Goal: Task Accomplishment & Management: Manage account settings

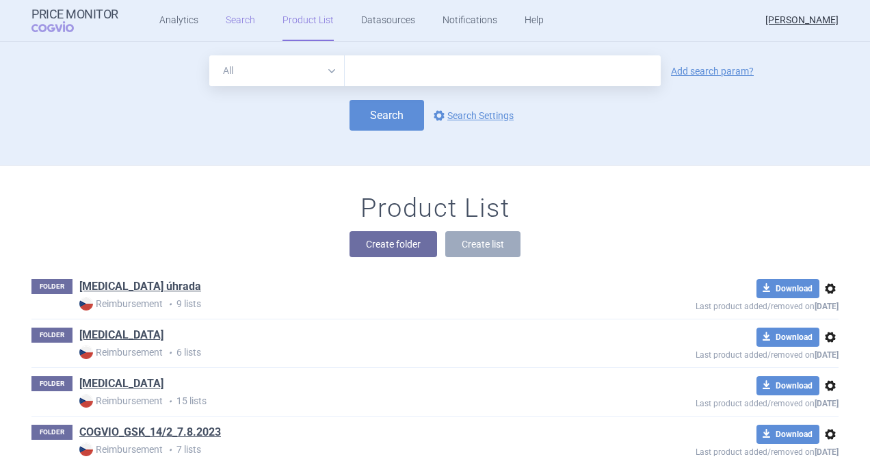
drag, startPoint x: 0, startPoint y: 0, endPoint x: 236, endPoint y: 21, distance: 236.8
click at [236, 21] on link "Search" at bounding box center [240, 20] width 29 height 41
click at [386, 56] on input "text" at bounding box center [503, 70] width 316 height 31
type input "[MEDICAL_DATA]"
click button "Search" at bounding box center [386, 115] width 75 height 31
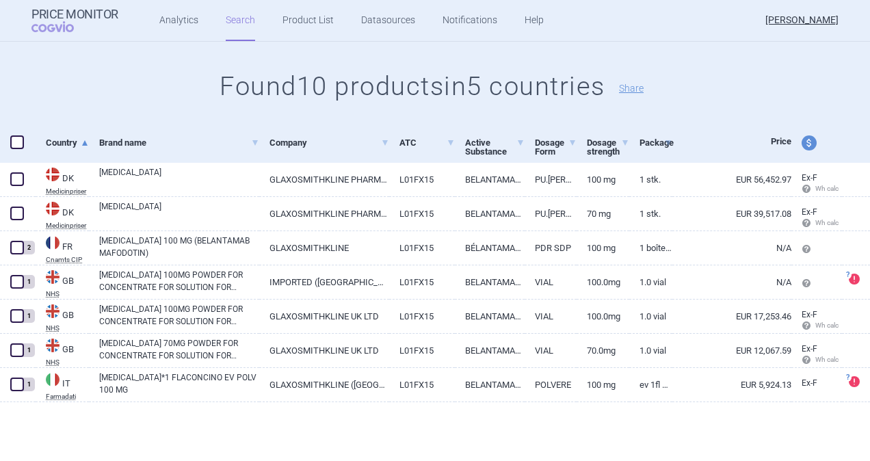
scroll to position [4, 0]
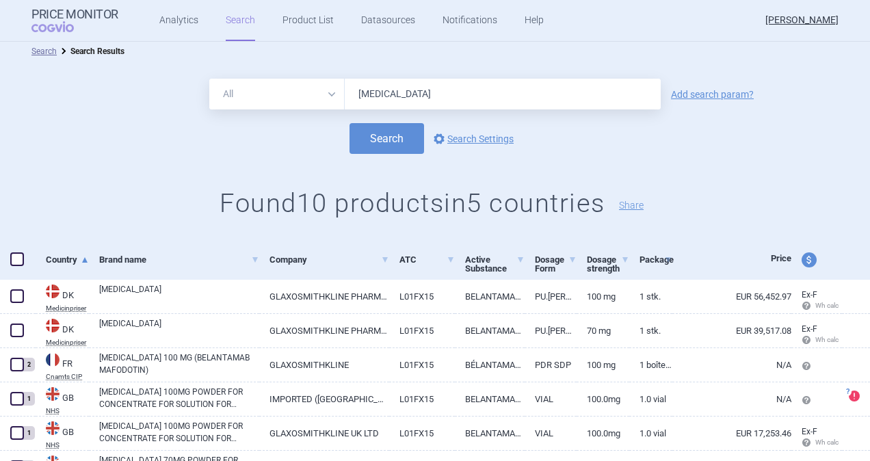
click at [16, 260] on span at bounding box center [17, 259] width 14 height 14
checkbox input "true"
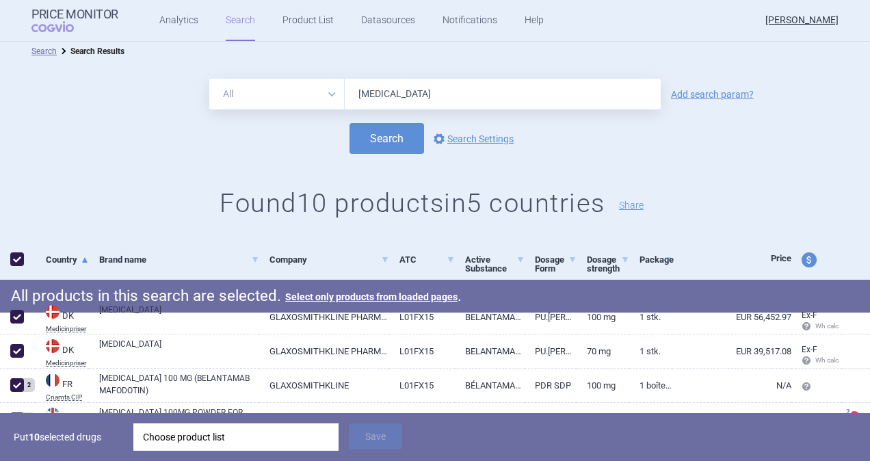
click at [200, 435] on div "Choose product list" at bounding box center [236, 436] width 186 height 27
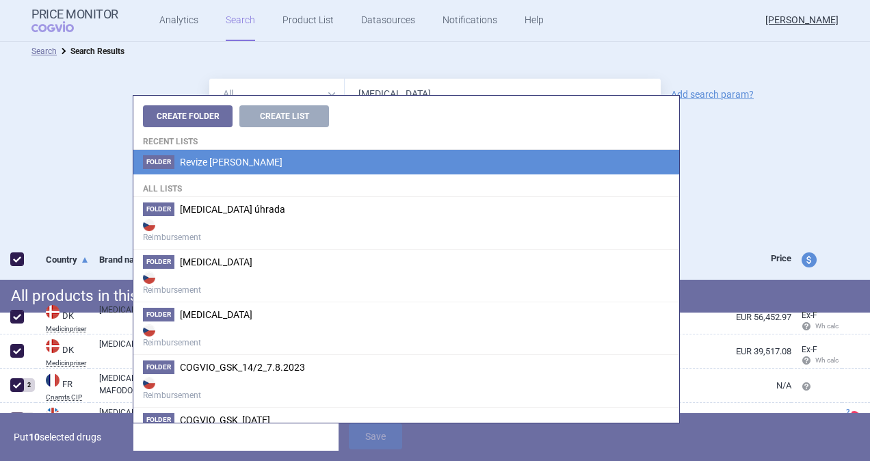
click at [228, 159] on span "Revize [PERSON_NAME]" at bounding box center [231, 162] width 103 height 11
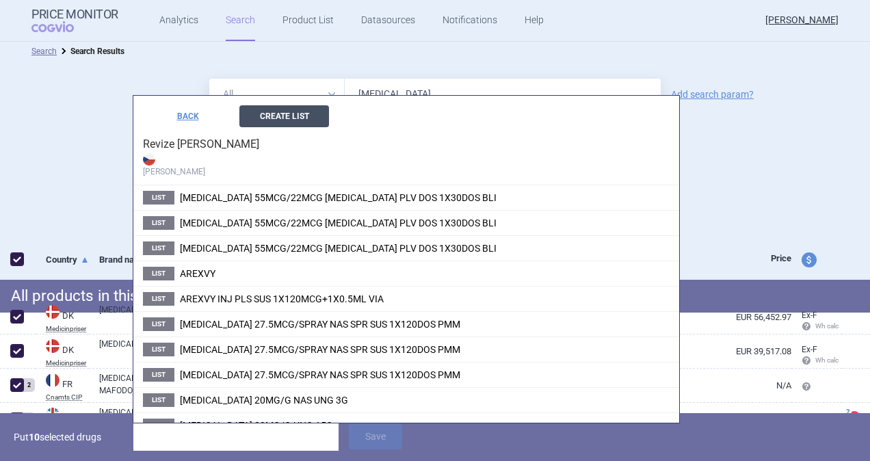
click at [265, 120] on button "Create List" at bounding box center [284, 116] width 90 height 22
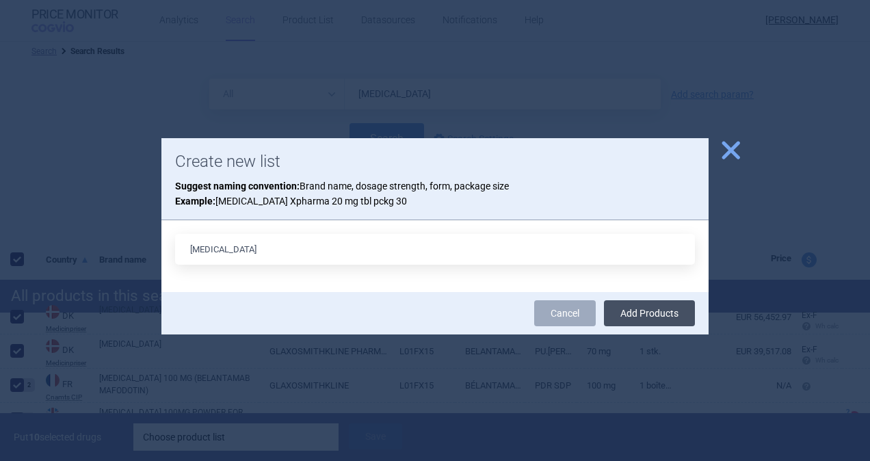
type input "[MEDICAL_DATA]"
click at [670, 312] on button "Add Products" at bounding box center [649, 313] width 91 height 26
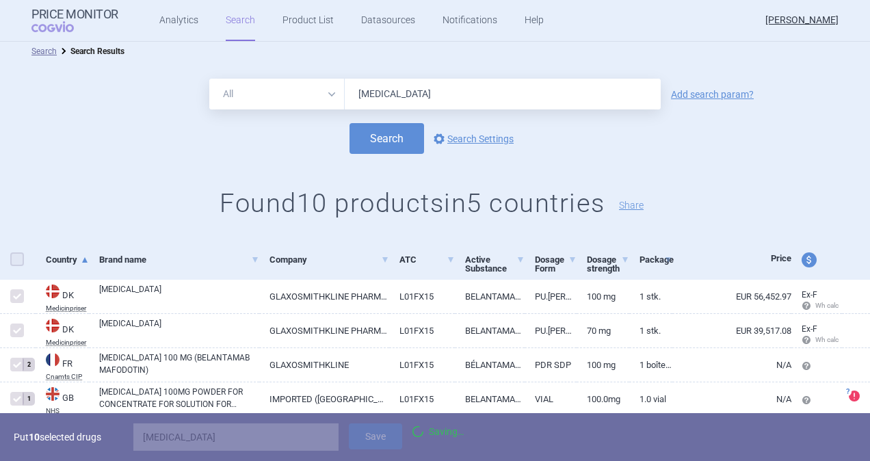
checkbox input "false"
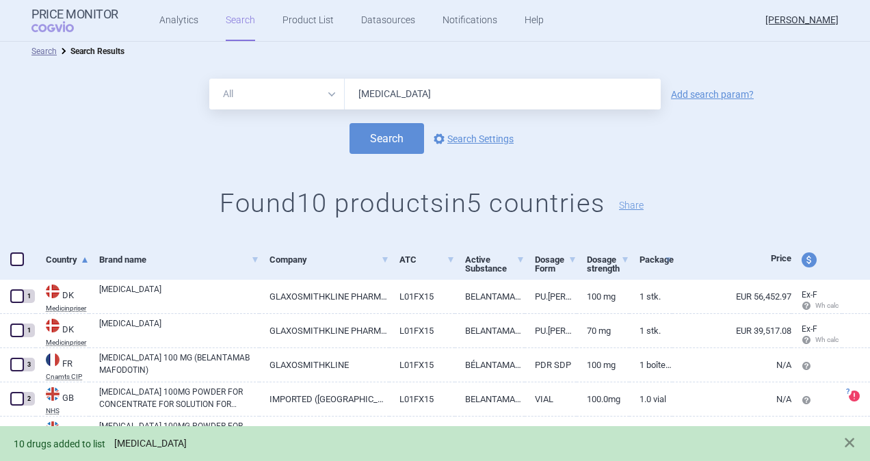
click at [141, 440] on link "[MEDICAL_DATA]" at bounding box center [150, 444] width 72 height 12
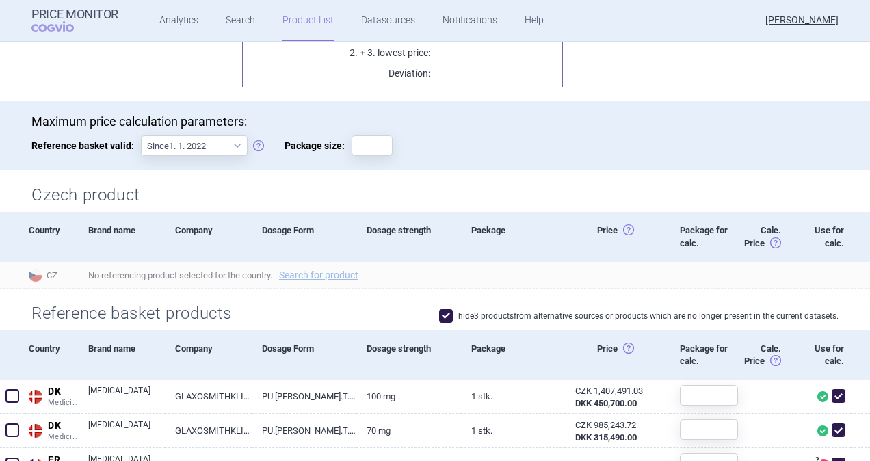
scroll to position [137, 0]
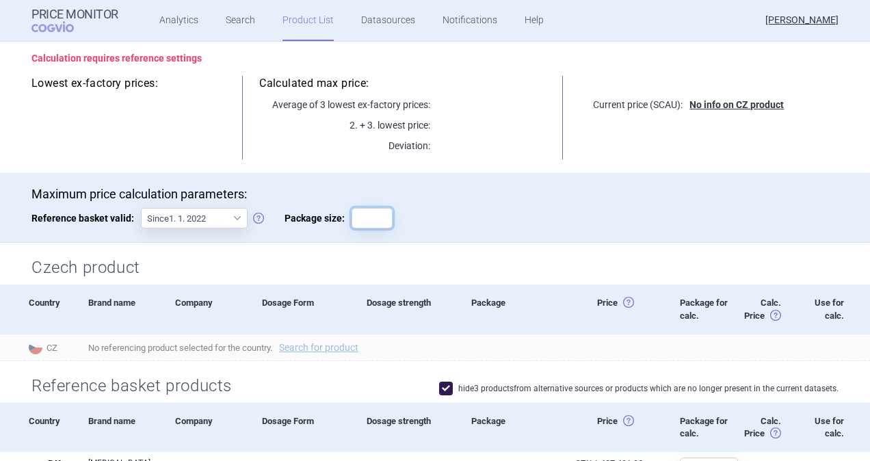
click at [366, 217] on input "Package size:" at bounding box center [371, 218] width 41 height 21
type input "1"
click at [472, 198] on p "Maximum price calculation parameters:" at bounding box center [434, 194] width 807 height 15
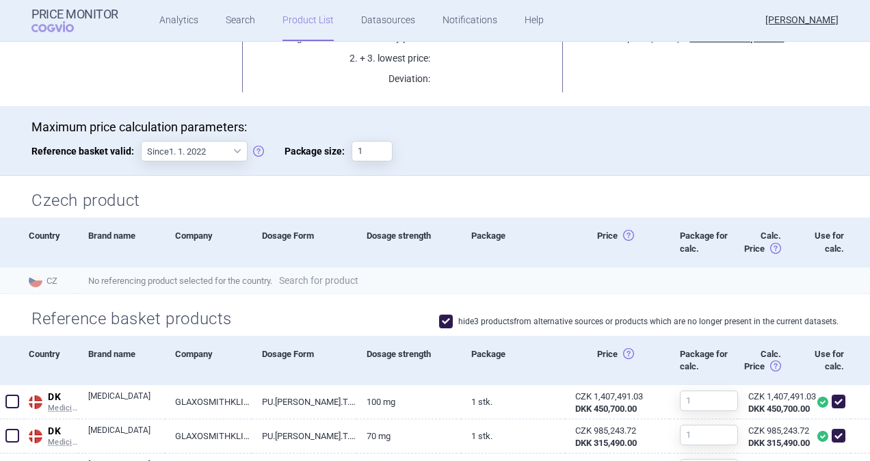
scroll to position [0, 0]
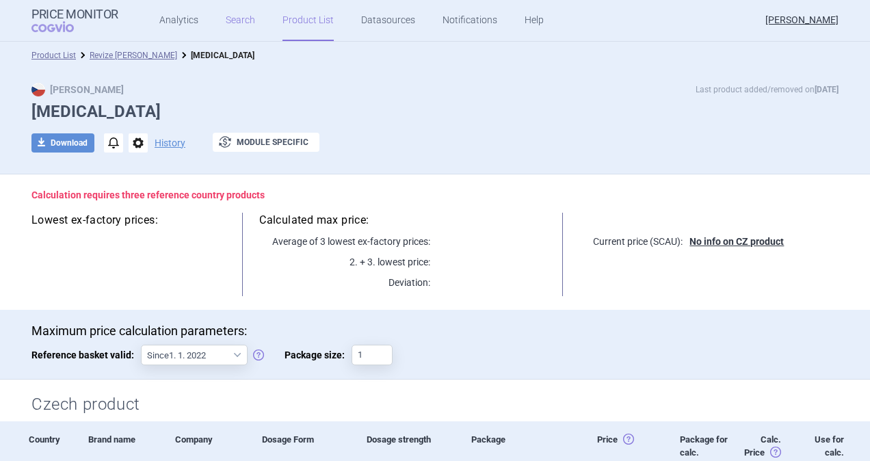
click at [232, 18] on link "Search" at bounding box center [240, 20] width 29 height 41
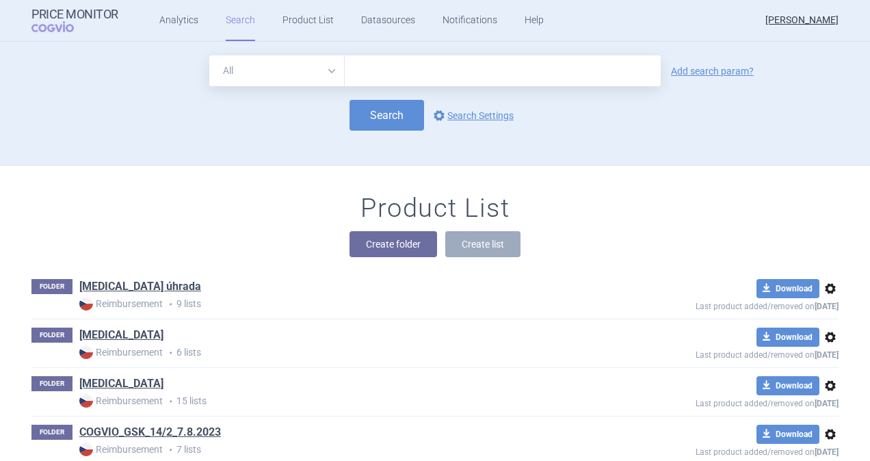
click at [450, 70] on input "text" at bounding box center [503, 70] width 316 height 31
type input "[MEDICAL_DATA]"
click button "Search" at bounding box center [386, 115] width 75 height 31
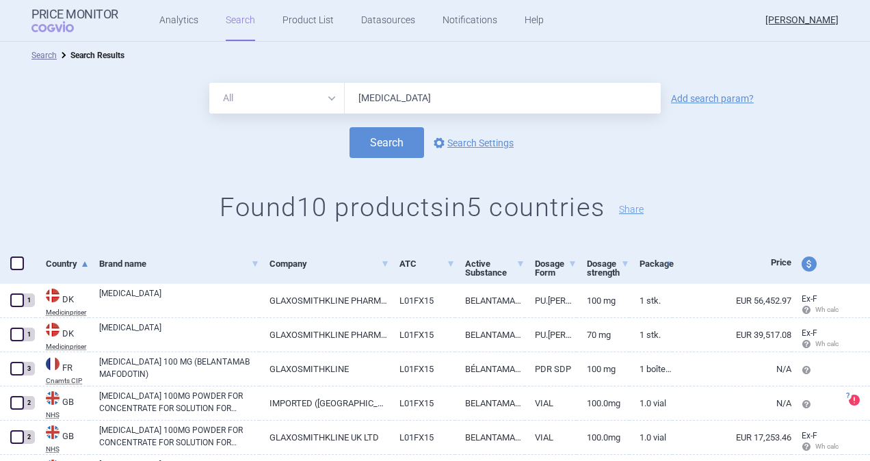
click at [19, 259] on span at bounding box center [17, 263] width 14 height 14
checkbox input "true"
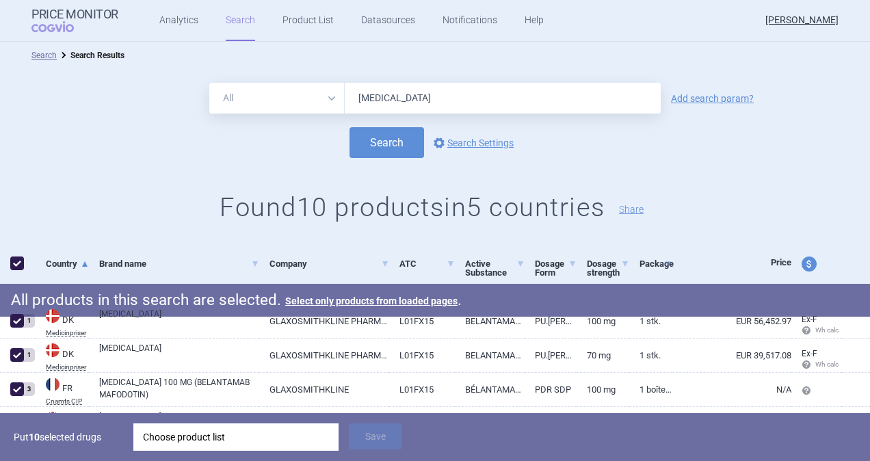
click at [175, 433] on div "Choose product list" at bounding box center [236, 436] width 186 height 27
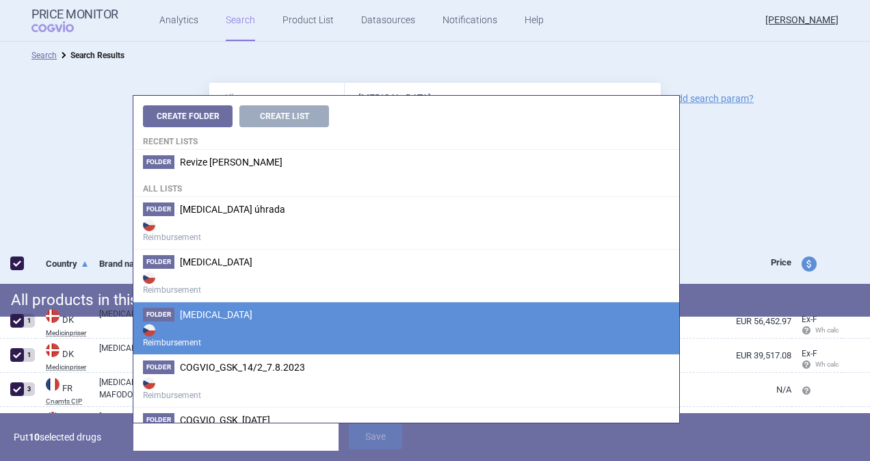
click at [201, 334] on strong "Reimbursement" at bounding box center [406, 334] width 526 height 27
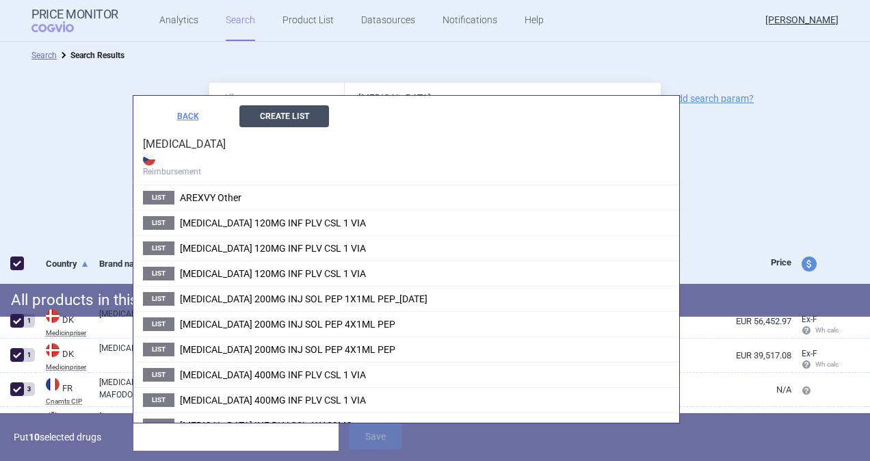
click at [291, 123] on button "Create List" at bounding box center [284, 116] width 90 height 22
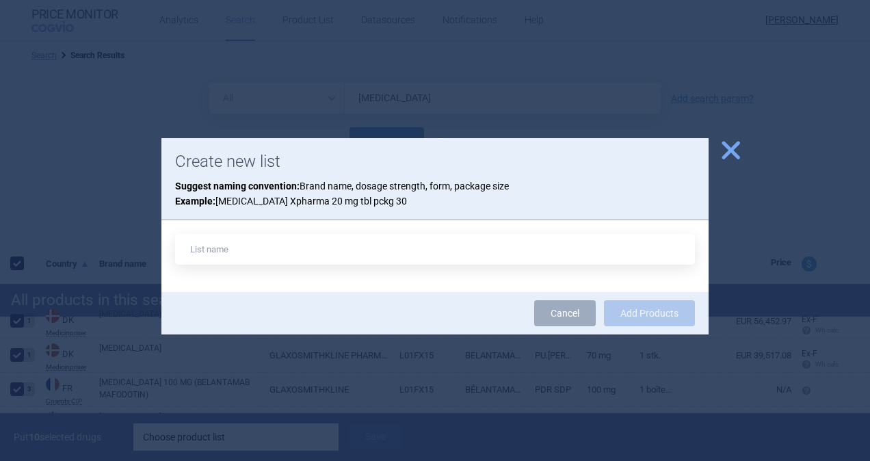
type input "b"
type input "[MEDICAL_DATA]"
click at [621, 308] on button "Add Products" at bounding box center [649, 313] width 91 height 26
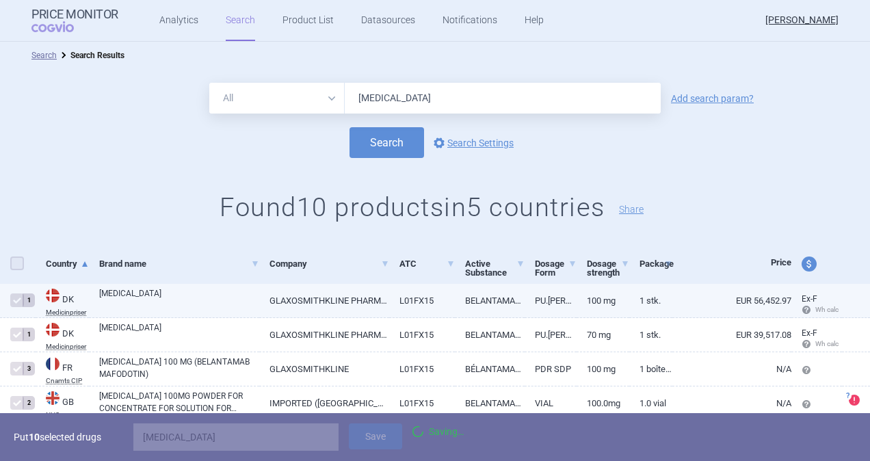
checkbox input "false"
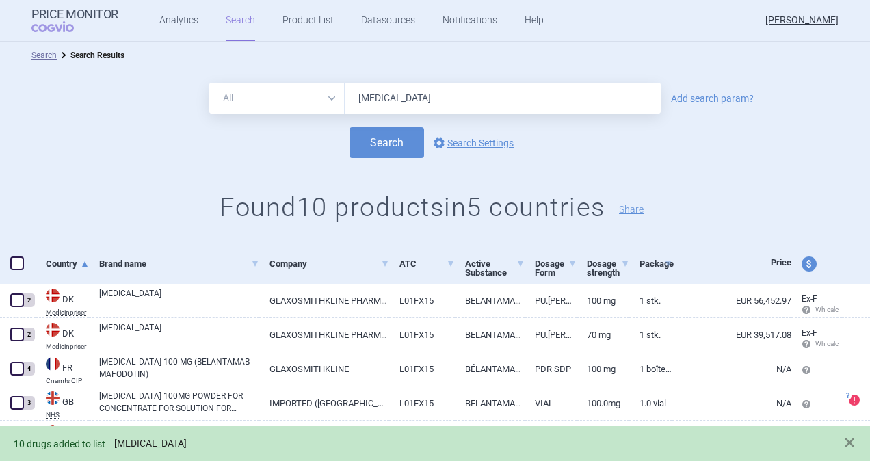
click at [139, 442] on link "[MEDICAL_DATA]" at bounding box center [150, 444] width 72 height 12
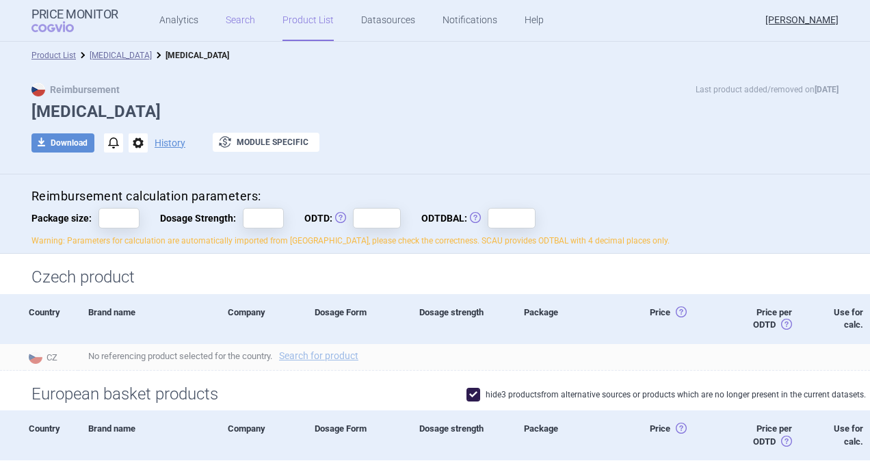
click at [233, 22] on link "Search" at bounding box center [240, 20] width 29 height 41
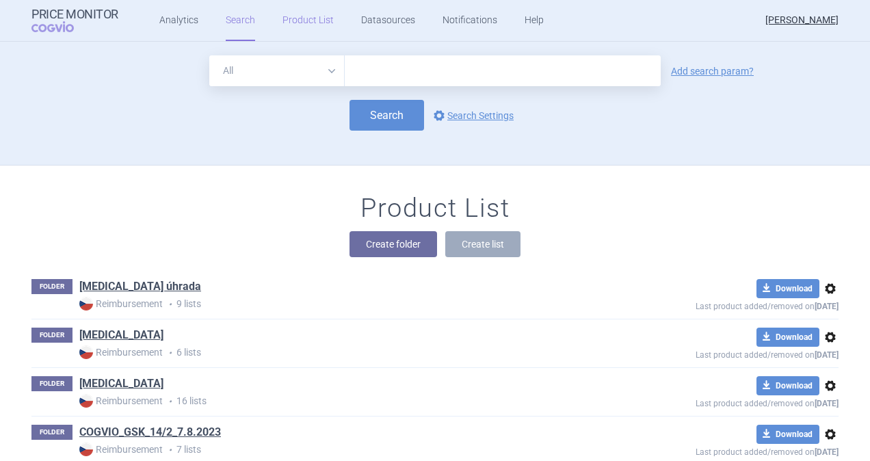
click at [309, 25] on link "Product List" at bounding box center [307, 20] width 51 height 41
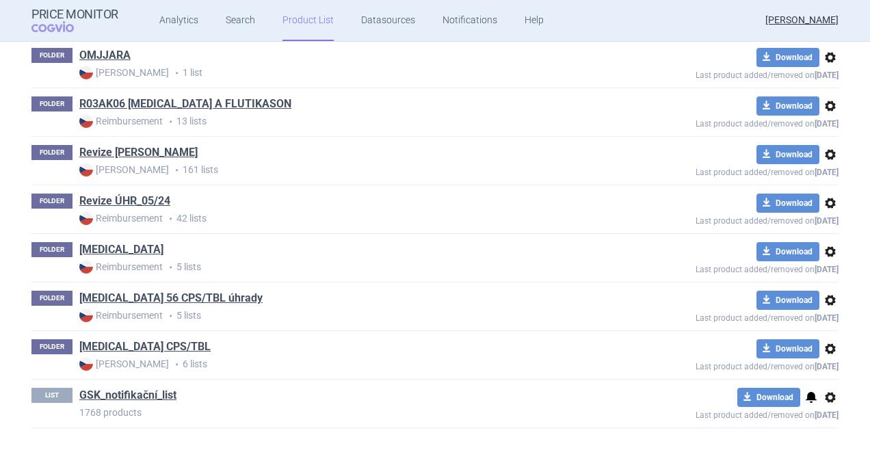
scroll to position [1259, 0]
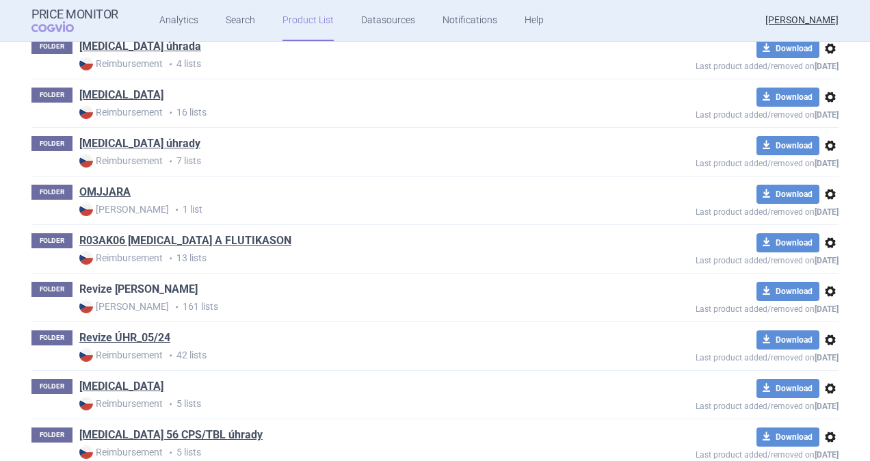
click at [116, 283] on link "Revize [PERSON_NAME]" at bounding box center [138, 289] width 118 height 15
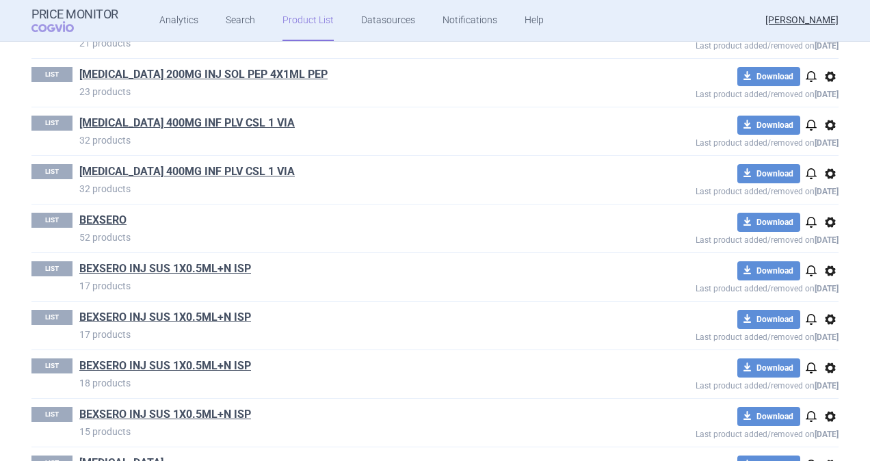
scroll to position [1026, 0]
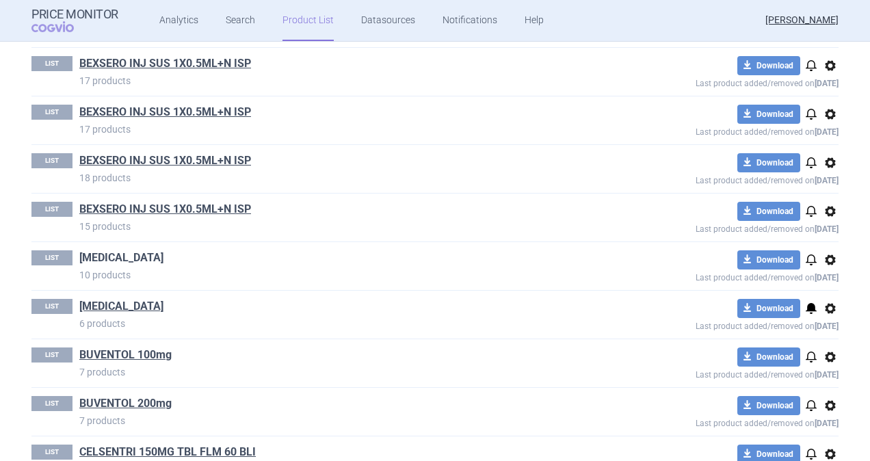
click at [114, 250] on link "[MEDICAL_DATA]" at bounding box center [121, 257] width 84 height 15
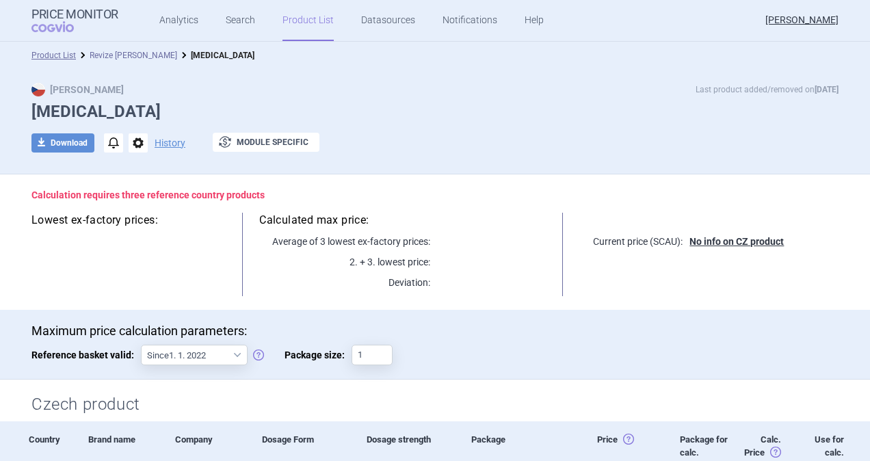
click at [131, 53] on link "Revize [PERSON_NAME]" at bounding box center [134, 56] width 88 height 10
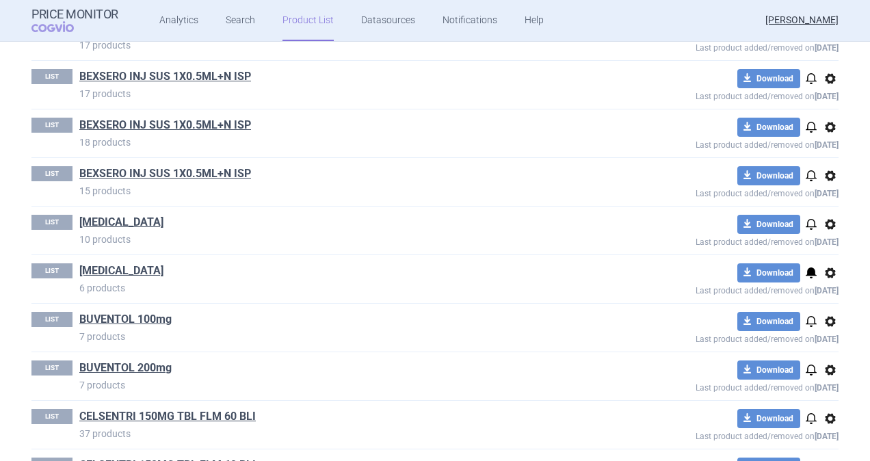
scroll to position [1094, 0]
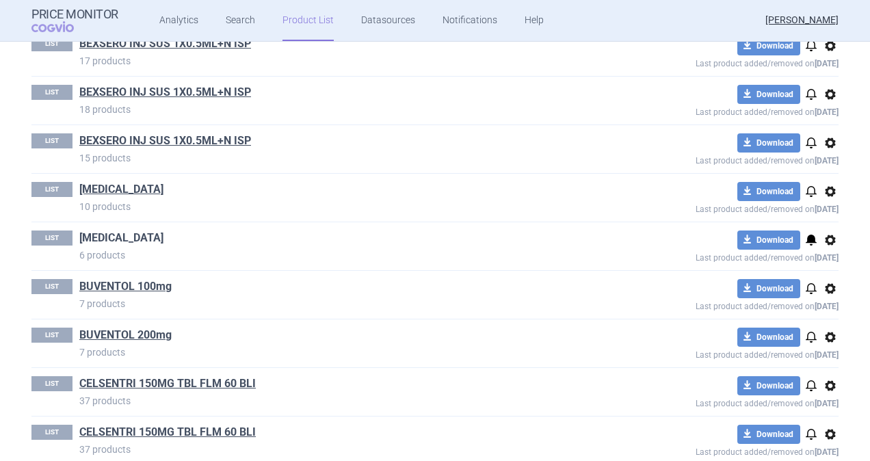
click at [105, 230] on link "[MEDICAL_DATA]" at bounding box center [121, 237] width 84 height 15
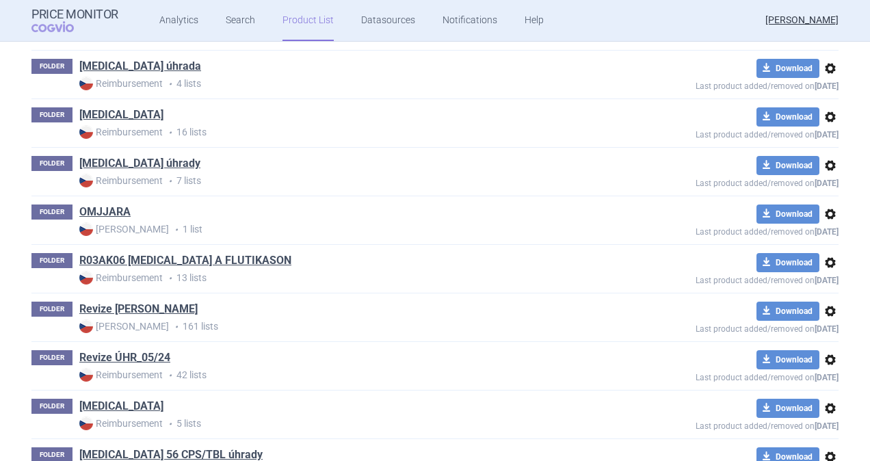
scroll to position [1191, 0]
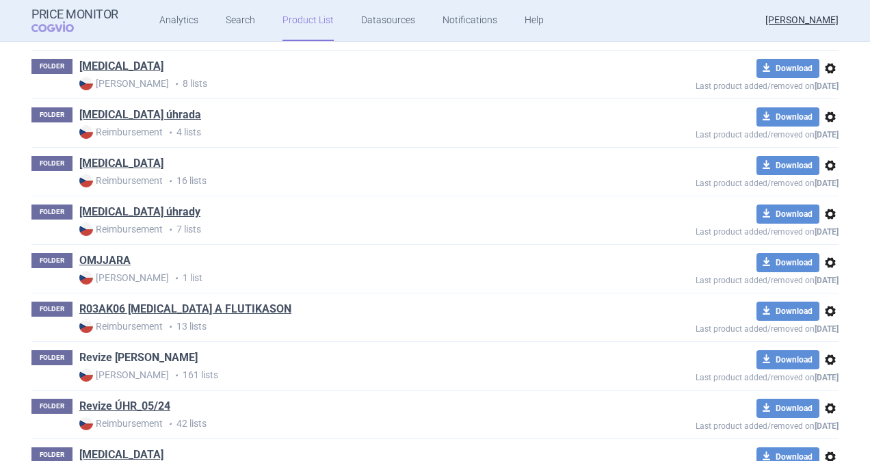
click at [150, 350] on link "Revize [PERSON_NAME]" at bounding box center [138, 357] width 118 height 15
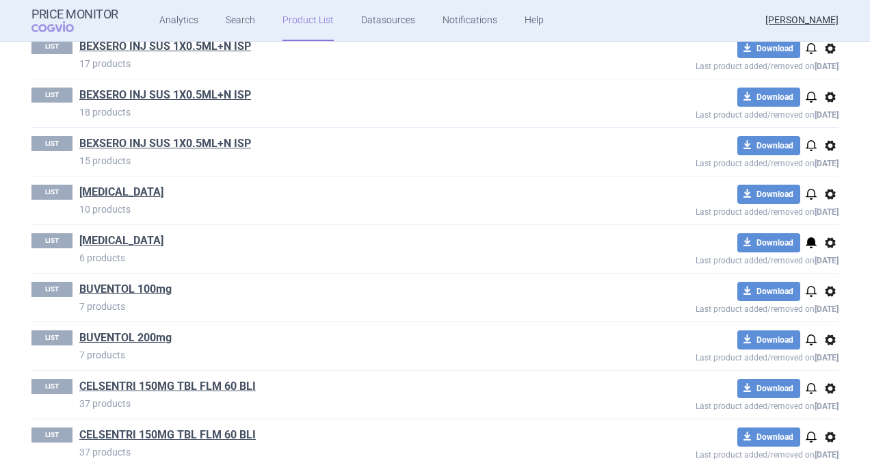
scroll to position [1094, 0]
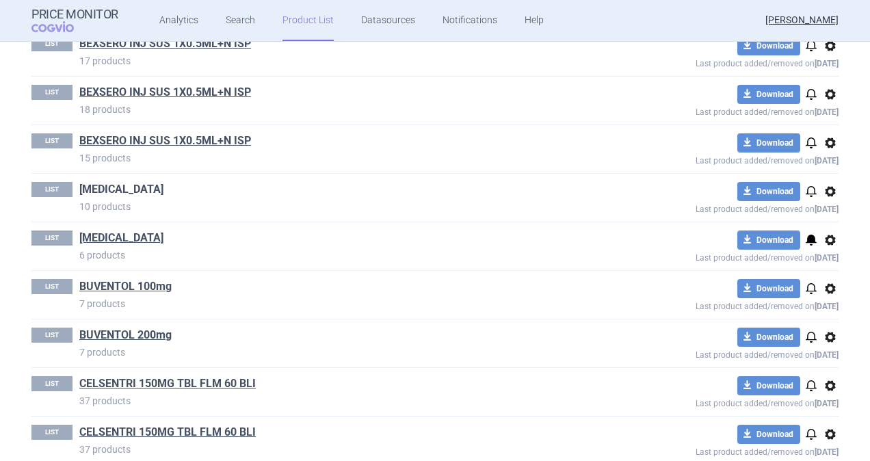
click at [93, 182] on link "[MEDICAL_DATA]" at bounding box center [121, 189] width 84 height 15
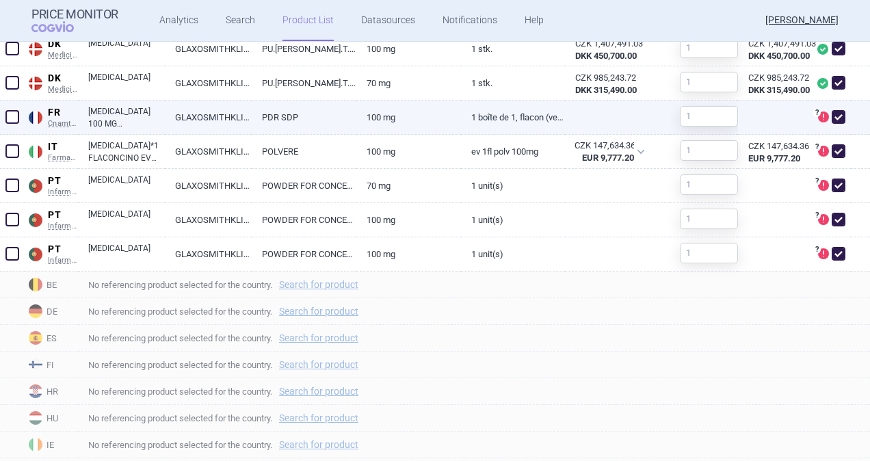
scroll to position [479, 0]
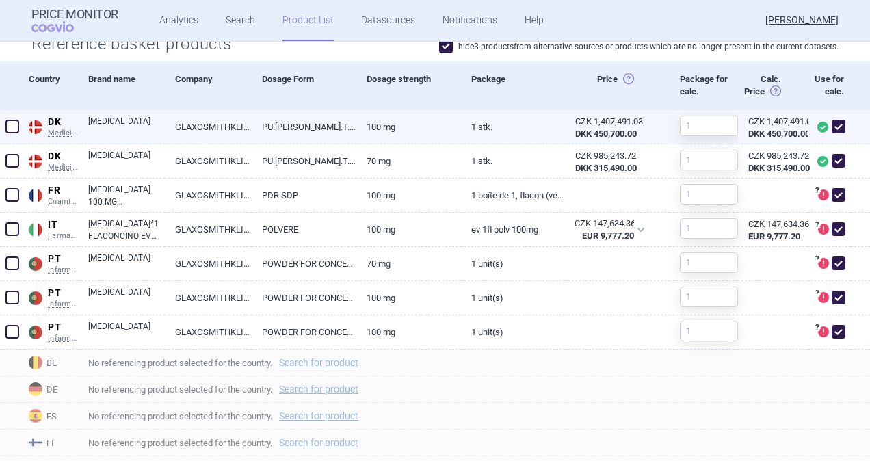
click at [108, 120] on link "[MEDICAL_DATA]" at bounding box center [126, 127] width 77 height 25
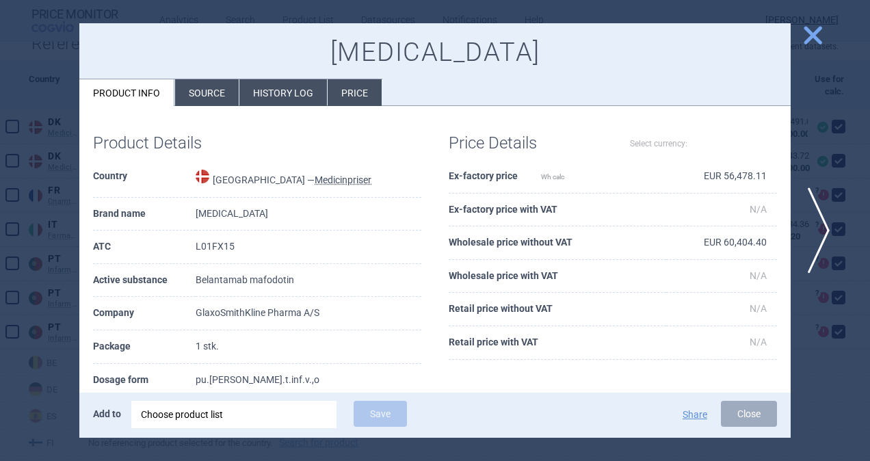
select select "EUR"
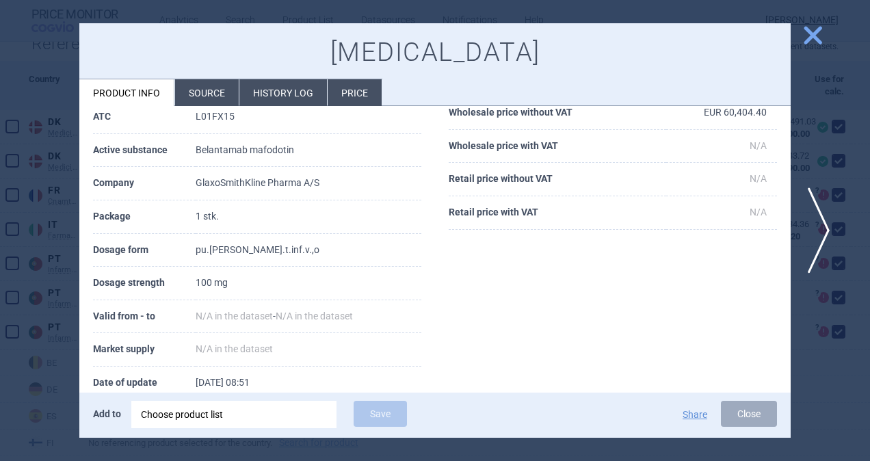
scroll to position [194, 0]
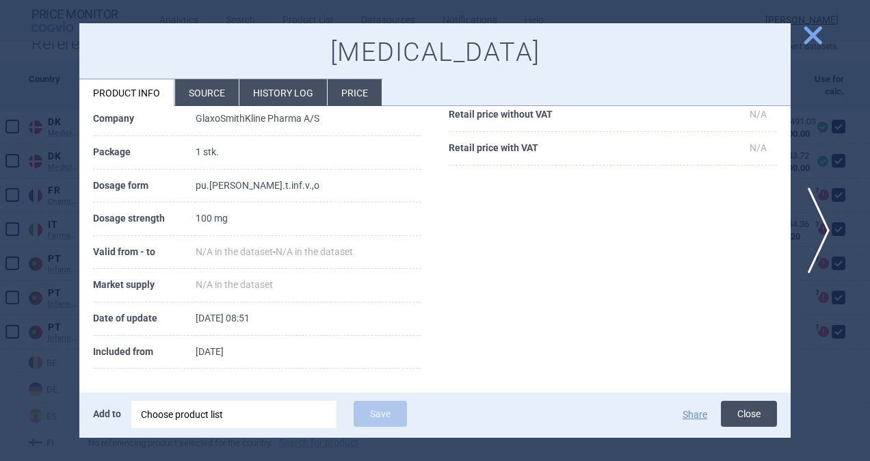
click at [738, 411] on button "Close" at bounding box center [749, 414] width 56 height 26
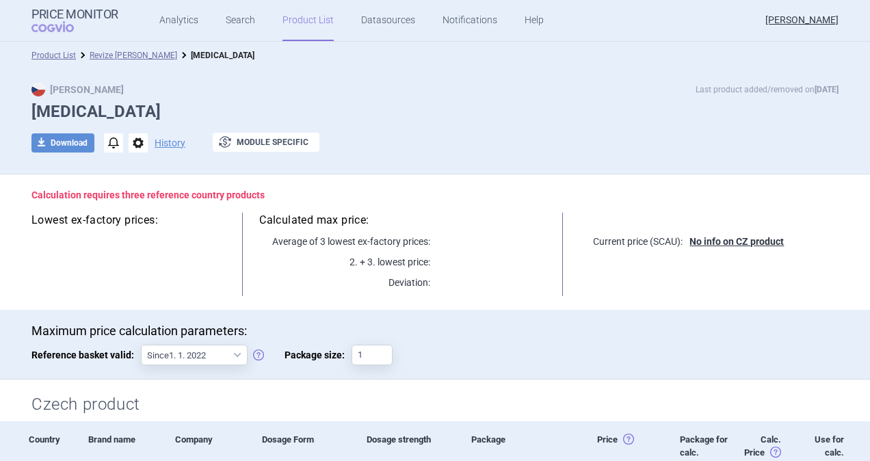
click at [111, 145] on span "notifications" at bounding box center [113, 142] width 19 height 19
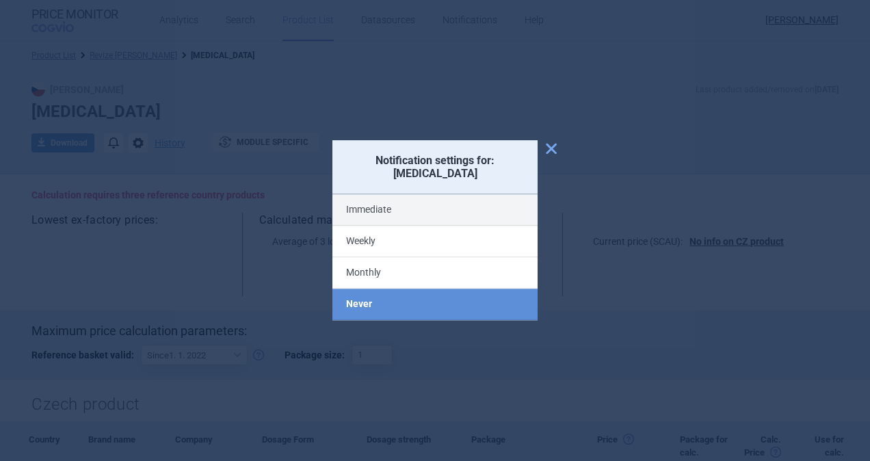
click at [382, 204] on label "Immediate" at bounding box center [434, 210] width 205 height 31
click at [0, 0] on input "Immediate" at bounding box center [0, 0] width 0 height 0
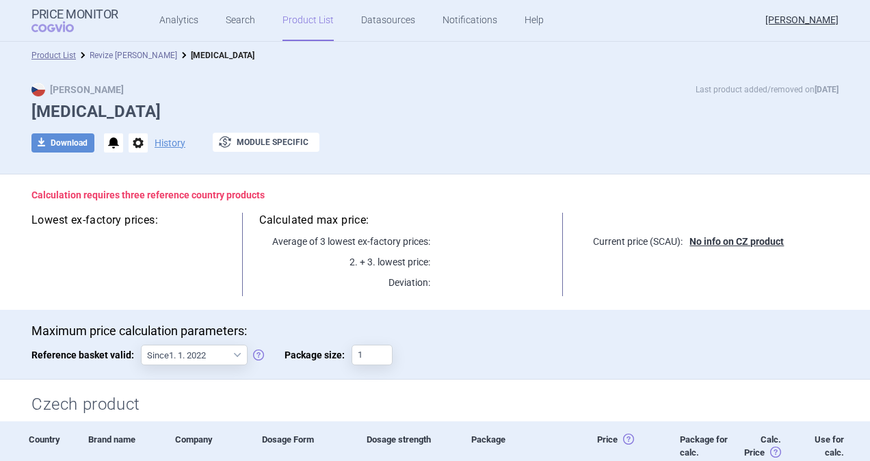
click at [119, 53] on link "Revize [PERSON_NAME]" at bounding box center [134, 56] width 88 height 10
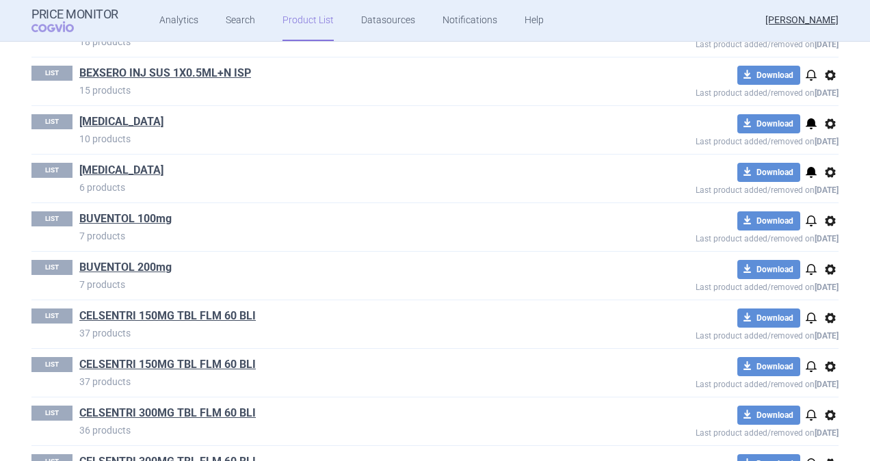
scroll to position [1162, 0]
click at [822, 170] on span "options" at bounding box center [830, 171] width 16 height 16
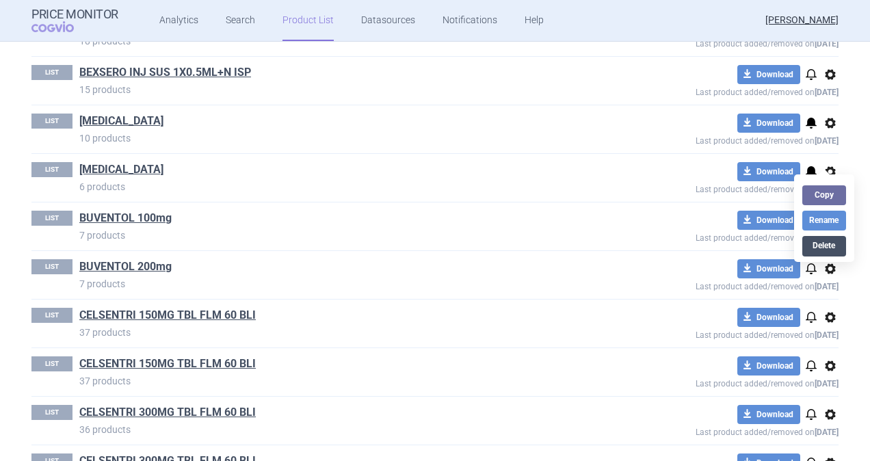
click at [819, 250] on button "Delete" at bounding box center [824, 246] width 44 height 20
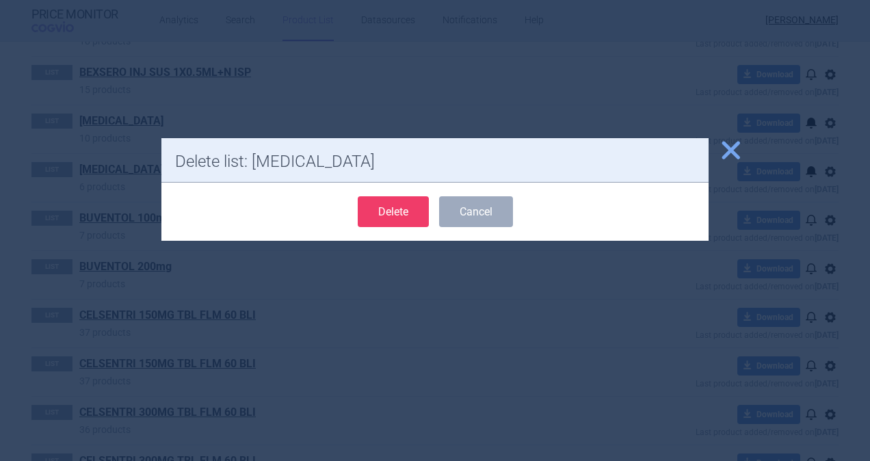
click at [396, 219] on button "Delete" at bounding box center [393, 211] width 71 height 31
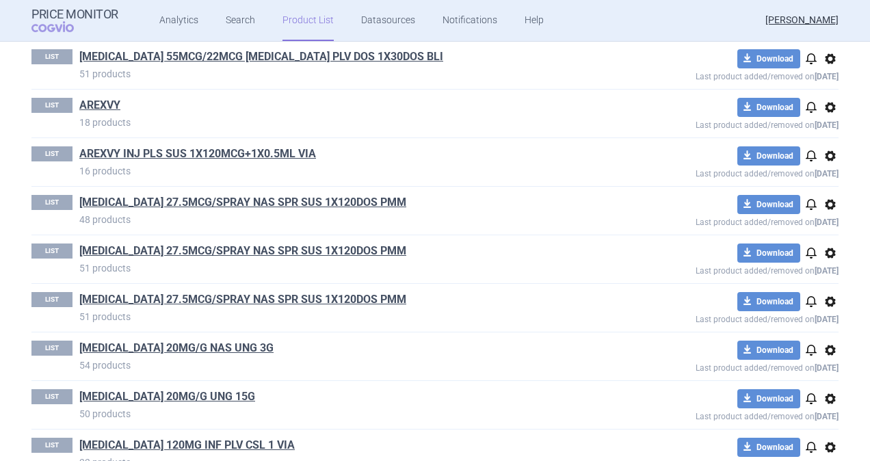
scroll to position [0, 0]
